Goal: Task Accomplishment & Management: Manage account settings

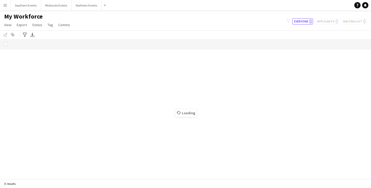
click at [6, 9] on button "Menu" at bounding box center [5, 5] width 10 height 10
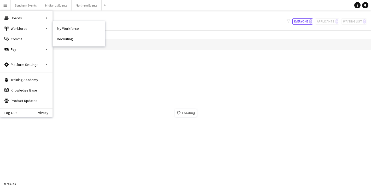
click at [73, 32] on link "My Workforce" at bounding box center [79, 28] width 52 height 10
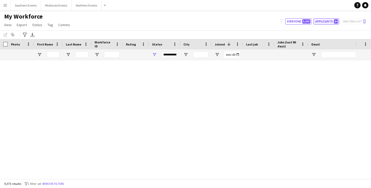
click at [327, 21] on button "Applicants 84" at bounding box center [326, 21] width 26 height 6
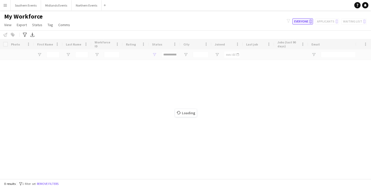
click at [304, 22] on button "Everyone 0" at bounding box center [302, 21] width 21 height 6
type input "**********"
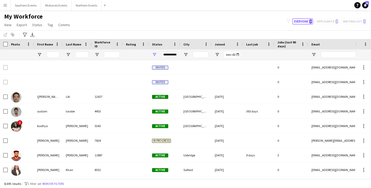
click at [304, 20] on button "Everyone 0" at bounding box center [302, 21] width 21 height 6
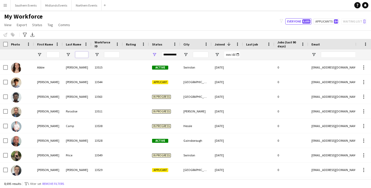
click at [78, 55] on input "Last Name Filter Input" at bounding box center [81, 54] width 13 height 6
click at [52, 55] on input "First Name Filter Input" at bounding box center [52, 54] width 13 height 6
type input "*"
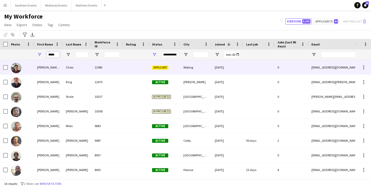
type input "*****"
click at [83, 73] on div "Chow" at bounding box center [77, 67] width 29 height 14
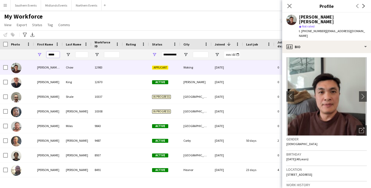
click at [52, 55] on input "*****" at bounding box center [52, 54] width 13 height 6
click at [169, 55] on div "**********" at bounding box center [169, 54] width 16 height 6
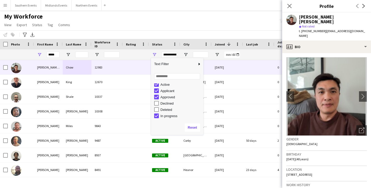
scroll to position [9, 0]
type input "**********"
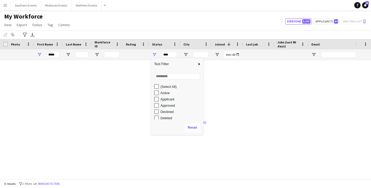
scroll to position [2, 0]
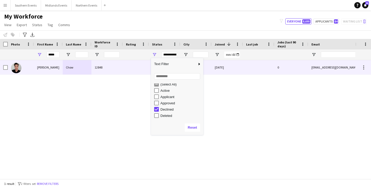
click at [114, 60] on div "12848" at bounding box center [106, 67] width 31 height 14
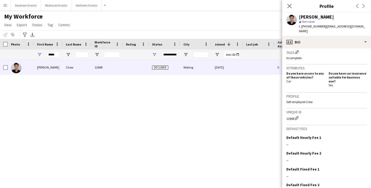
scroll to position [168, 0]
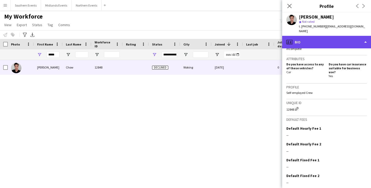
click at [317, 36] on div "profile Bio" at bounding box center [326, 42] width 89 height 13
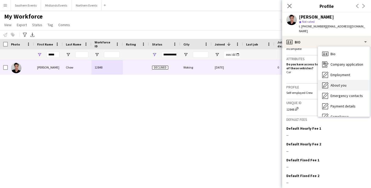
click at [341, 83] on span "About you" at bounding box center [338, 85] width 16 height 5
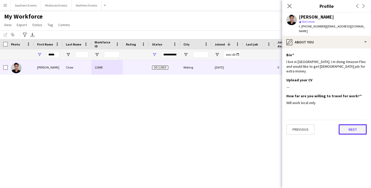
click at [352, 124] on button "Next" at bounding box center [352, 129] width 28 height 10
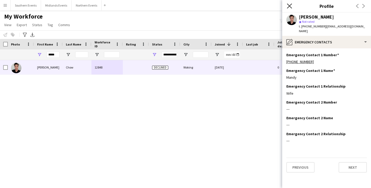
click at [290, 4] on icon "Close pop-in" at bounding box center [289, 5] width 5 height 5
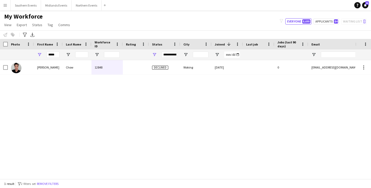
click at [172, 52] on div "**********" at bounding box center [169, 54] width 16 height 6
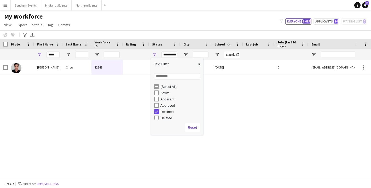
click at [166, 98] on div "Applicant" at bounding box center [180, 99] width 41 height 4
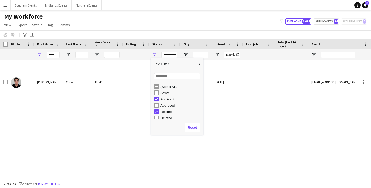
type input "**********"
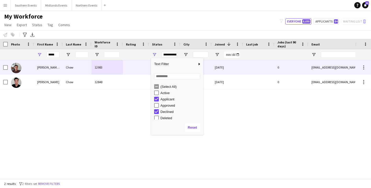
click at [74, 68] on div "Chow" at bounding box center [77, 67] width 29 height 14
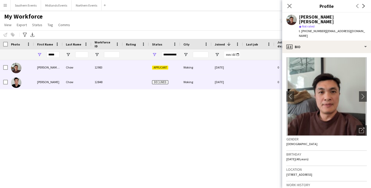
click at [74, 84] on div "Chow" at bounding box center [77, 82] width 29 height 14
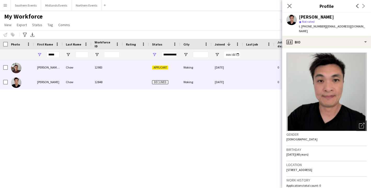
click at [75, 68] on div "Chow" at bounding box center [77, 67] width 29 height 14
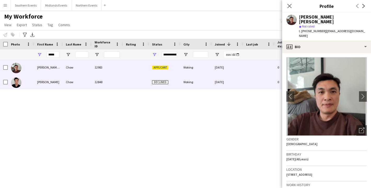
click at [76, 77] on div "Chow" at bounding box center [77, 82] width 29 height 14
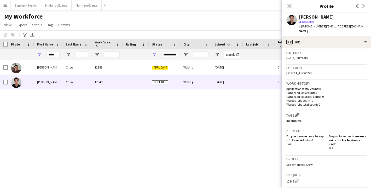
scroll to position [97, 0]
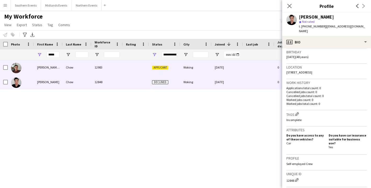
click at [205, 71] on div "Woking" at bounding box center [195, 67] width 31 height 14
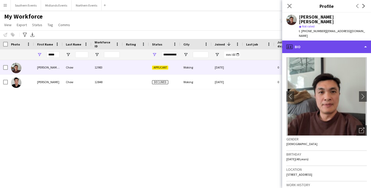
click at [324, 40] on div "profile Bio" at bounding box center [326, 46] width 89 height 13
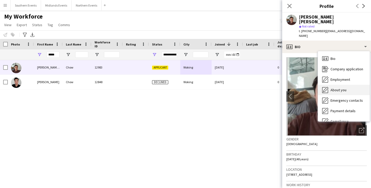
click at [340, 87] on span "About you" at bounding box center [338, 89] width 16 height 5
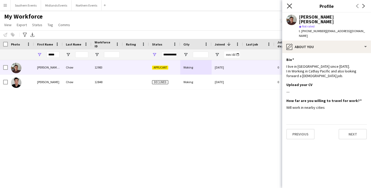
click at [289, 4] on icon "Close pop-in" at bounding box center [289, 5] width 5 height 5
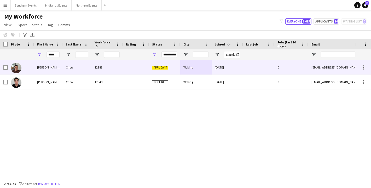
click at [73, 70] on div "Chow" at bounding box center [77, 67] width 29 height 14
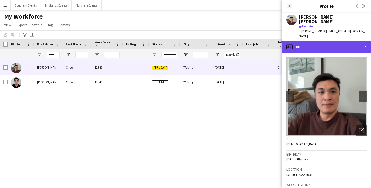
click at [317, 40] on div "profile Bio" at bounding box center [326, 46] width 89 height 13
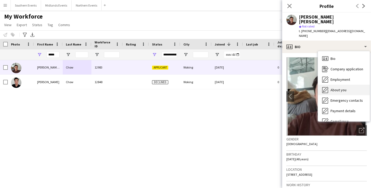
click at [340, 87] on span "About you" at bounding box center [338, 89] width 16 height 5
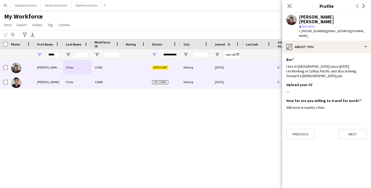
click at [136, 81] on div at bounding box center [136, 82] width 26 height 14
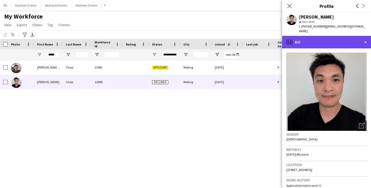
click at [306, 36] on div "profile Bio" at bounding box center [326, 42] width 89 height 13
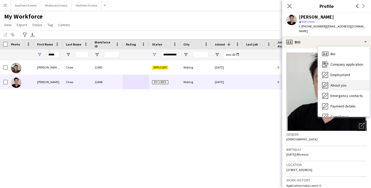
click at [342, 83] on span "About you" at bounding box center [338, 85] width 16 height 5
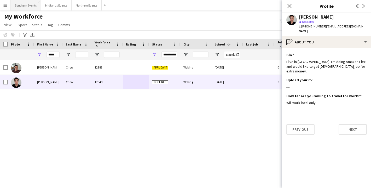
click at [25, 5] on button "Southern Events Close" at bounding box center [26, 5] width 30 height 10
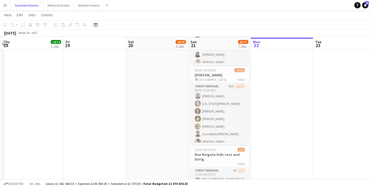
scroll to position [339, 0]
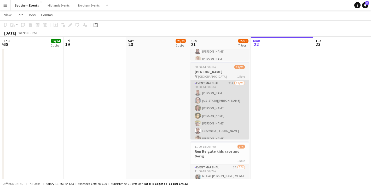
click at [228, 121] on app-card-role "Event Marshal 93A 19/20 08:00-14:00 (6h) [PERSON_NAME] [US_STATE][PERSON_NAME] …" at bounding box center [219, 161] width 58 height 162
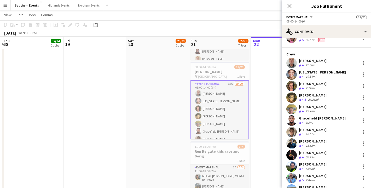
scroll to position [0, 0]
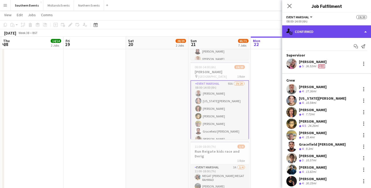
click at [323, 35] on div "single-neutral-actions-check-2 Confirmed" at bounding box center [326, 31] width 89 height 13
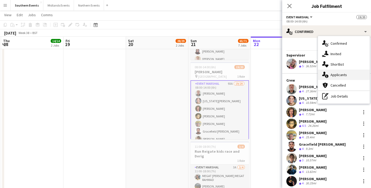
click at [348, 76] on div "single-neutral-actions-information Applicants" at bounding box center [344, 74] width 52 height 10
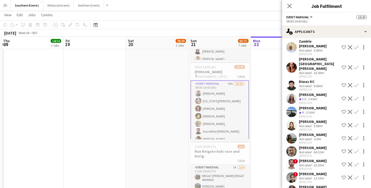
scroll to position [717, 0]
click at [306, 136] on div "Not rated" at bounding box center [306, 138] width 14 height 4
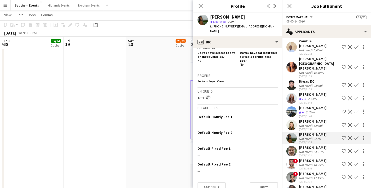
scroll to position [0, 0]
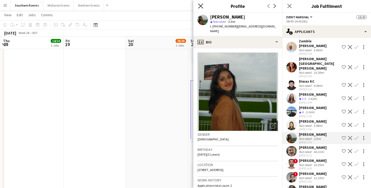
click at [200, 7] on icon "Close pop-in" at bounding box center [200, 5] width 5 height 5
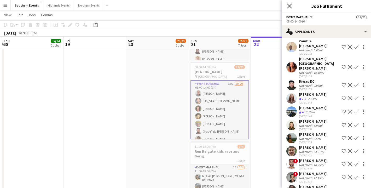
click at [290, 4] on icon "Close pop-in" at bounding box center [289, 5] width 5 height 5
